Goal: Navigation & Orientation: Understand site structure

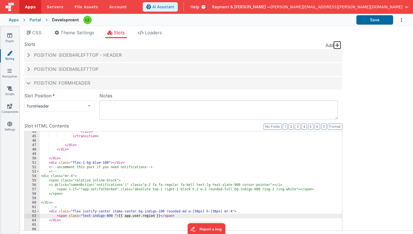
scroll to position [240, 0]
